Goal: Task Accomplishment & Management: Manage account settings

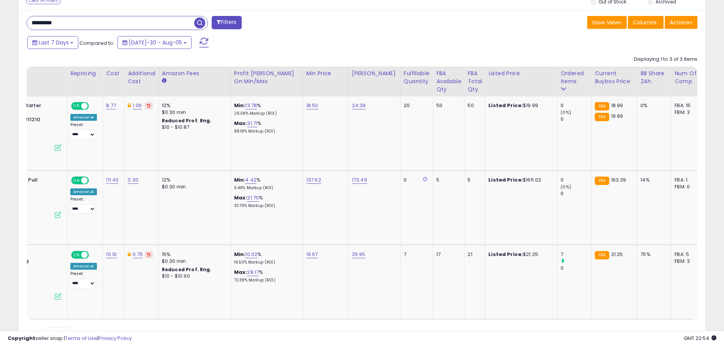
scroll to position [0, 116]
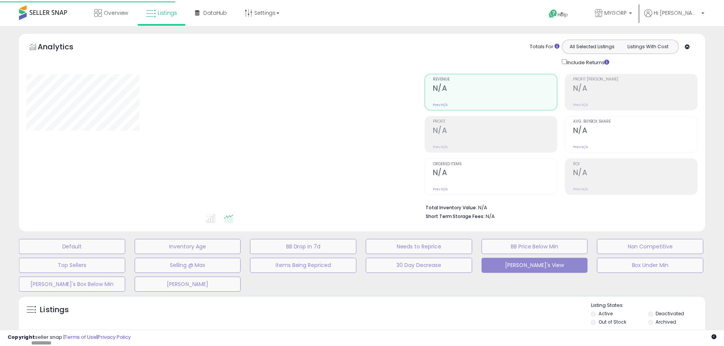
scroll to position [144, 0]
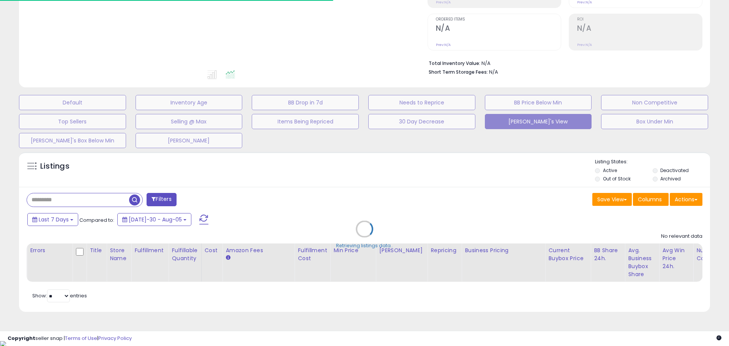
type input "*********"
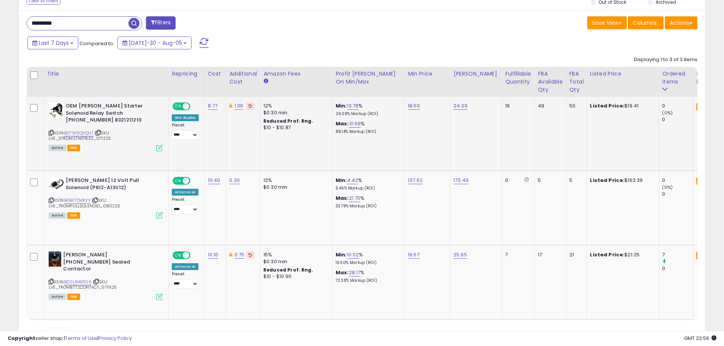
scroll to position [334, 0]
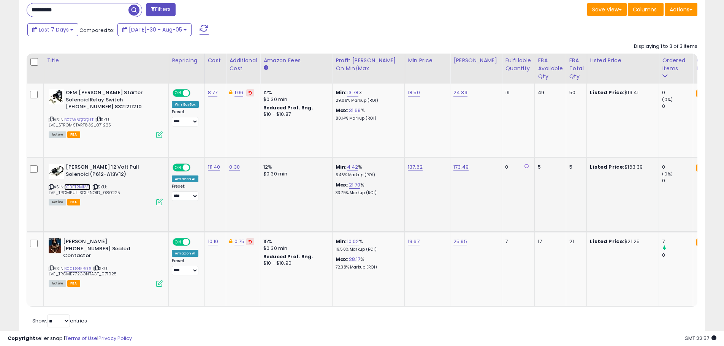
click at [83, 186] on link "B0BFT2MKVX" at bounding box center [77, 187] width 26 height 6
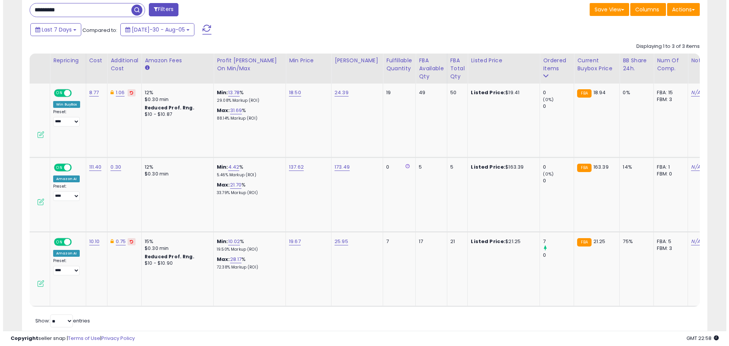
scroll to position [0, 0]
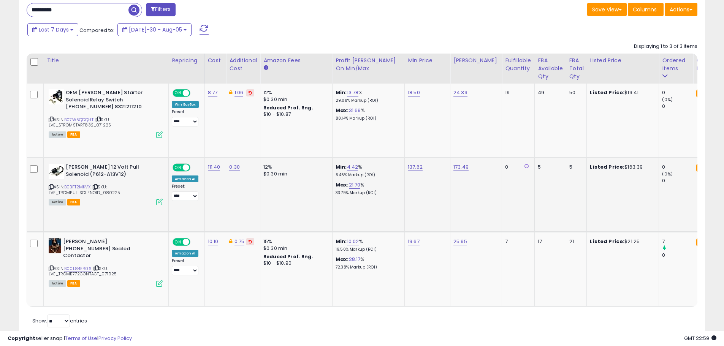
click at [158, 201] on icon at bounding box center [159, 202] width 6 height 6
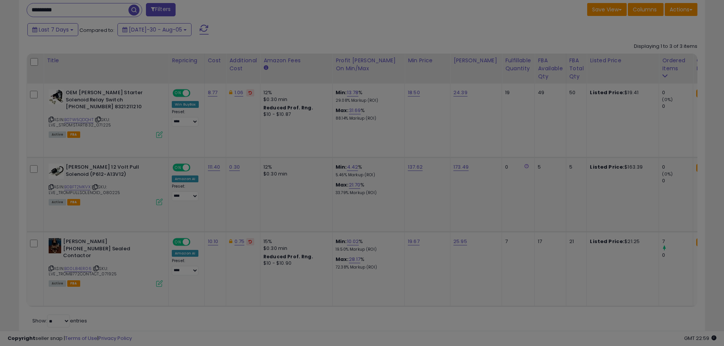
scroll to position [156, 401]
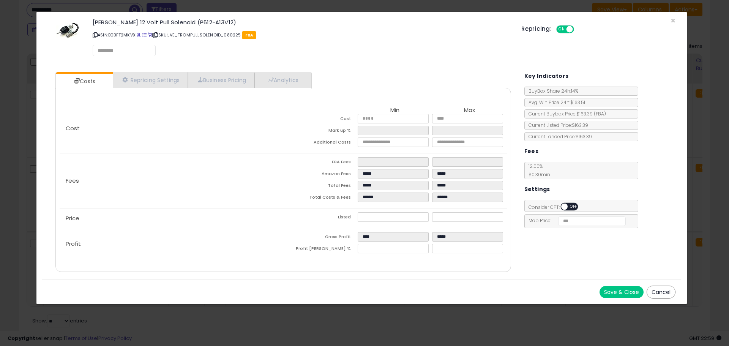
select select "*********"
click at [165, 83] on link "Repricing Settings" at bounding box center [150, 81] width 75 height 16
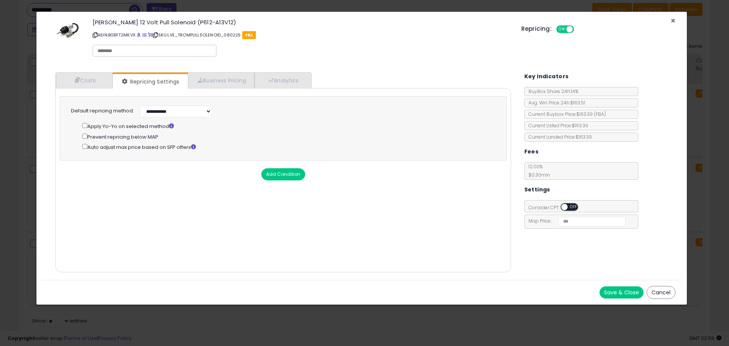
click at [671, 19] on span "×" at bounding box center [673, 20] width 5 height 11
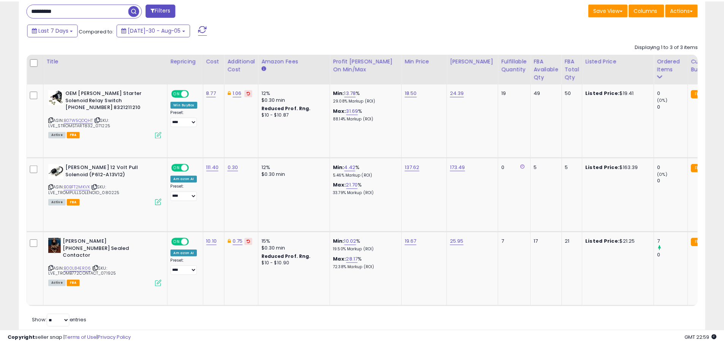
scroll to position [379720, 379478]
